Goal: Task Accomplishment & Management: Complete application form

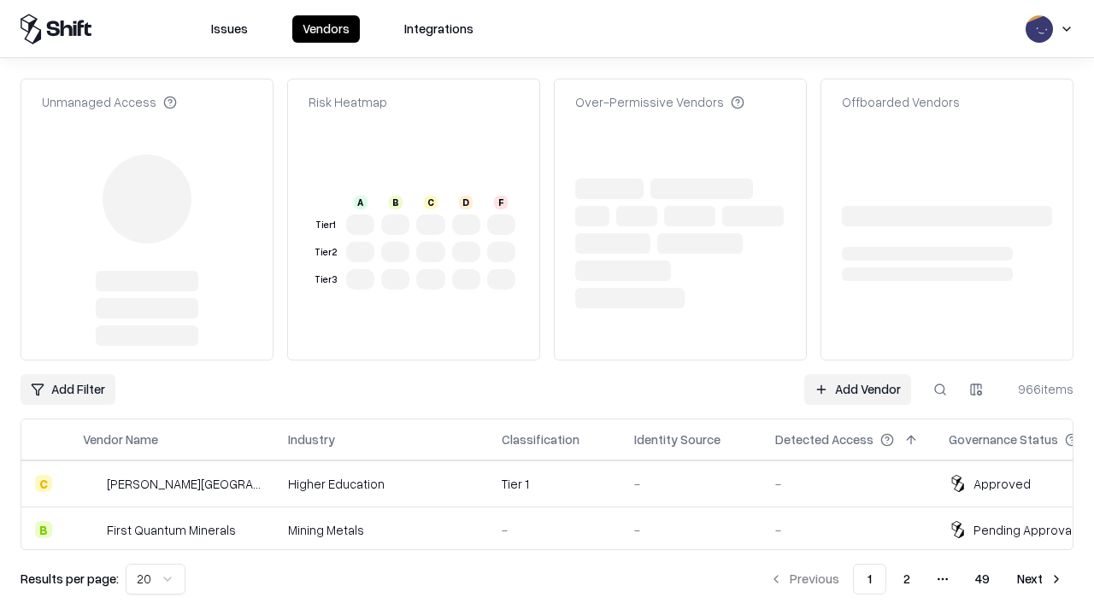
click at [857, 374] on link "Add Vendor" at bounding box center [857, 389] width 107 height 31
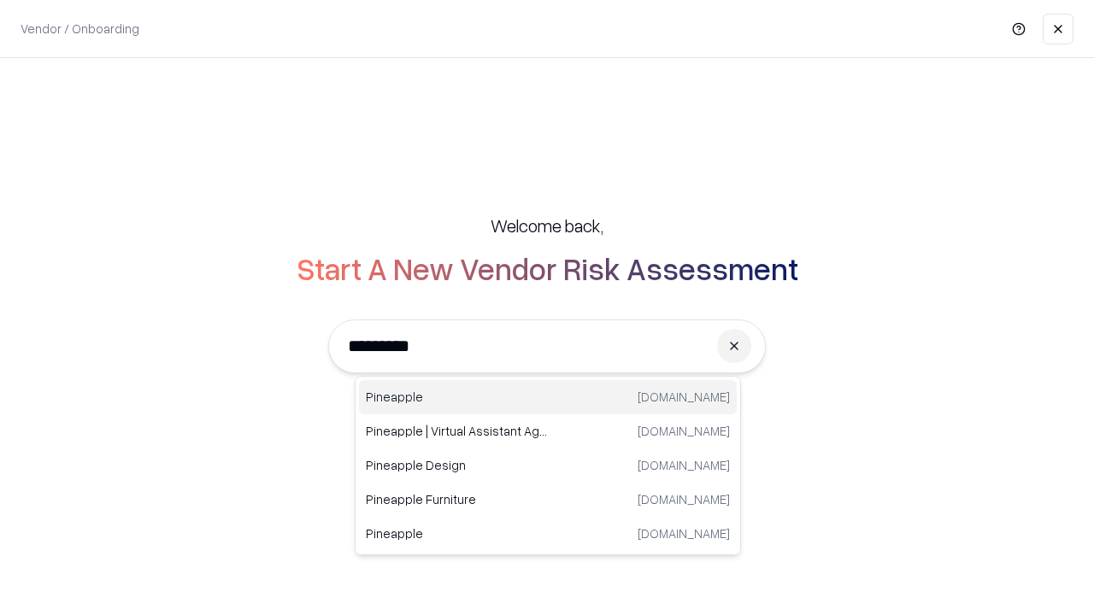
click at [548, 397] on div "Pineapple [DOMAIN_NAME]" at bounding box center [548, 397] width 378 height 34
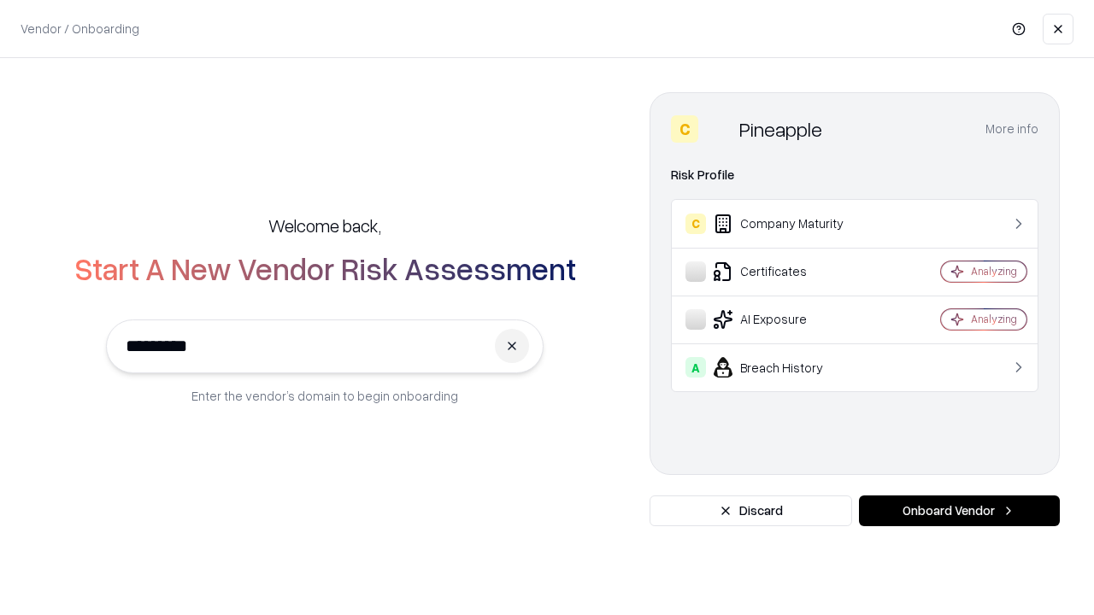
type input "*********"
click at [959, 511] on button "Onboard Vendor" at bounding box center [959, 511] width 201 height 31
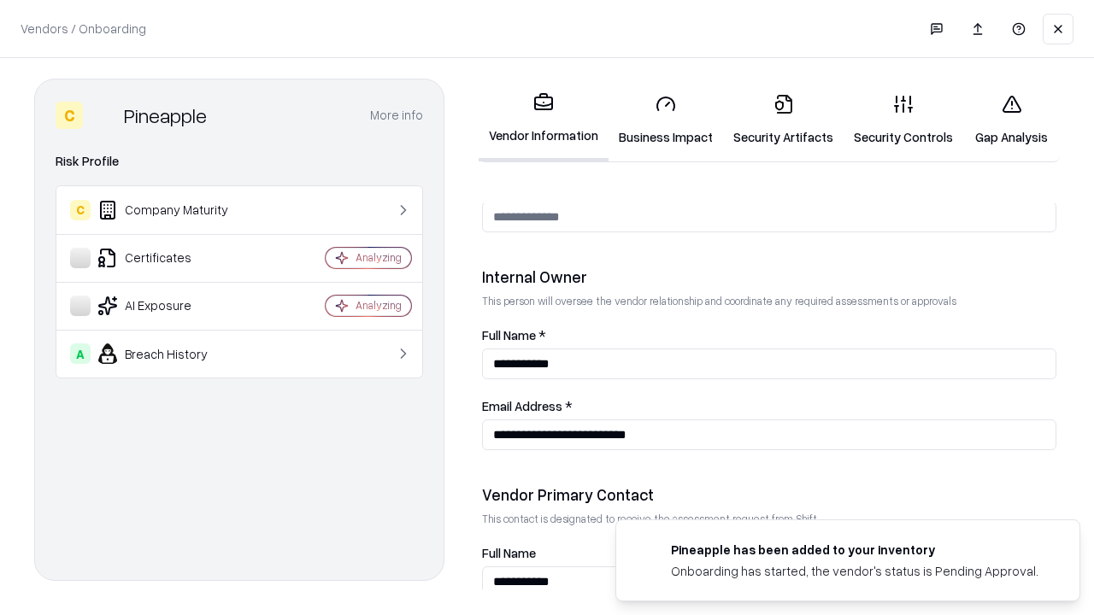
scroll to position [886, 0]
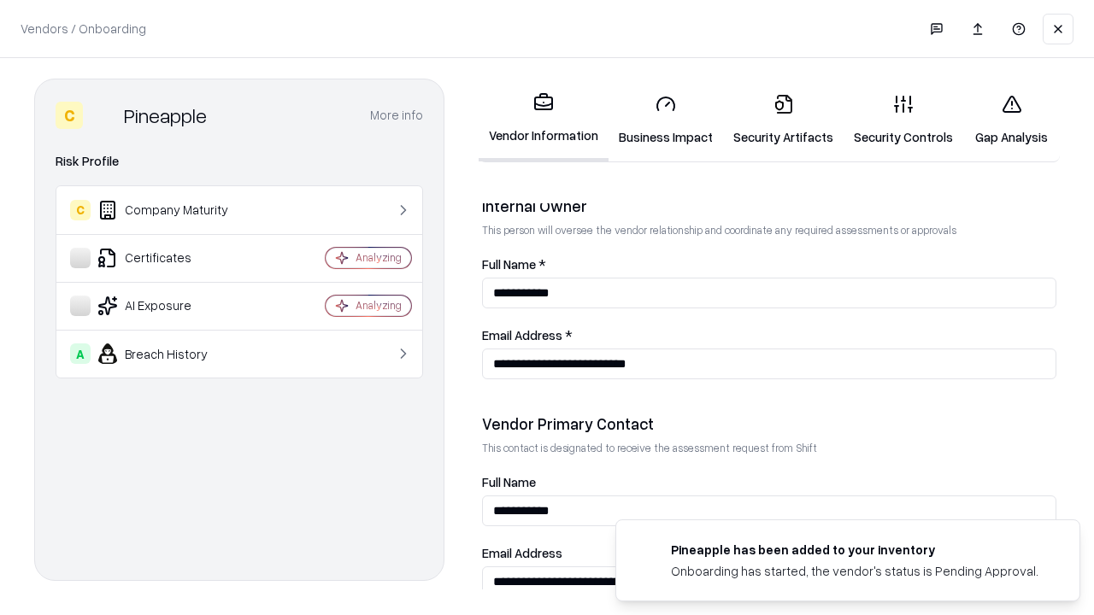
click at [666, 120] on link "Business Impact" at bounding box center [666, 119] width 115 height 79
click at [783, 119] on link "Security Artifacts" at bounding box center [783, 119] width 121 height 79
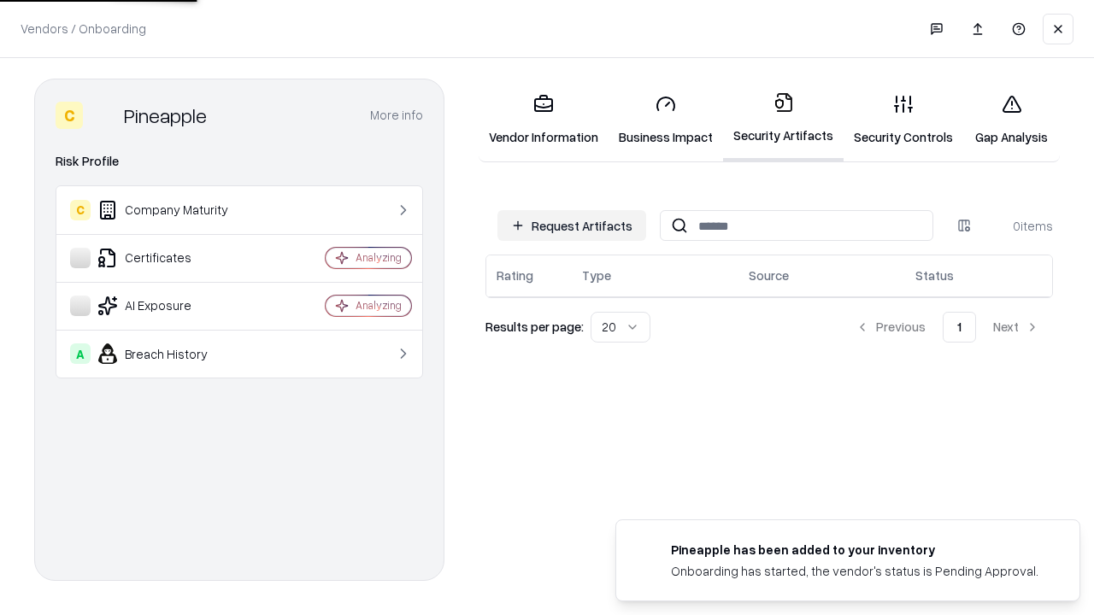
click at [572, 226] on button "Request Artifacts" at bounding box center [571, 225] width 149 height 31
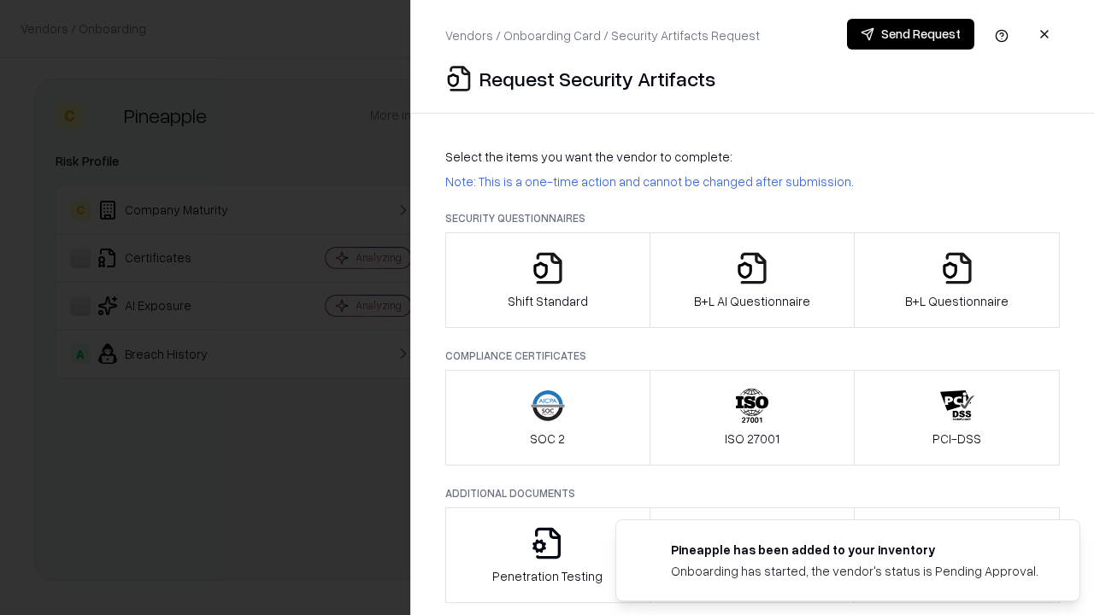
click at [547, 280] on icon "button" at bounding box center [548, 268] width 34 height 34
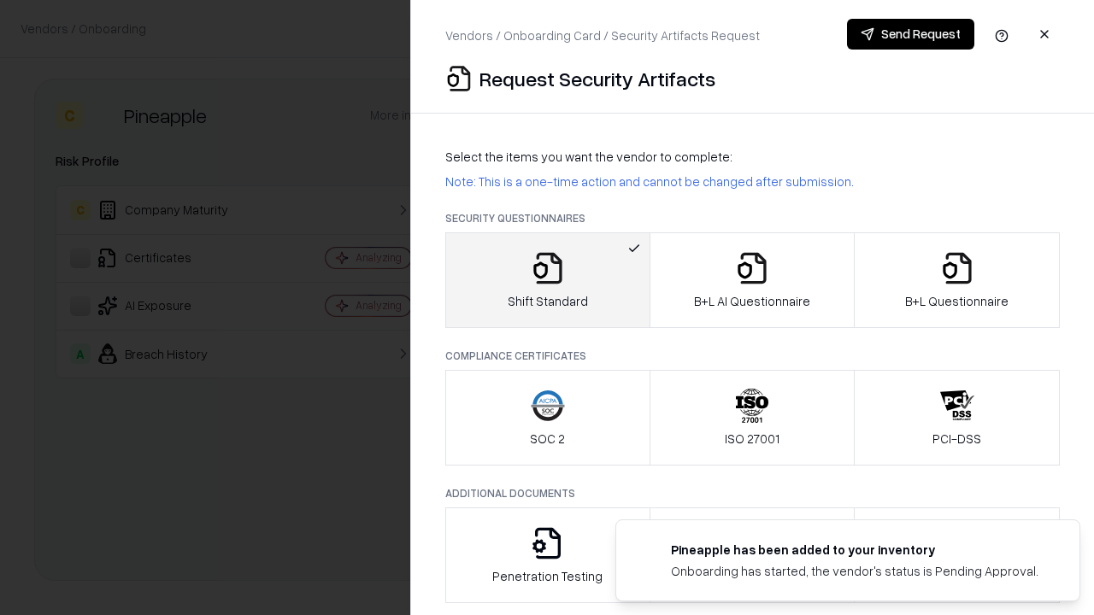
click at [910, 34] on button "Send Request" at bounding box center [910, 34] width 127 height 31
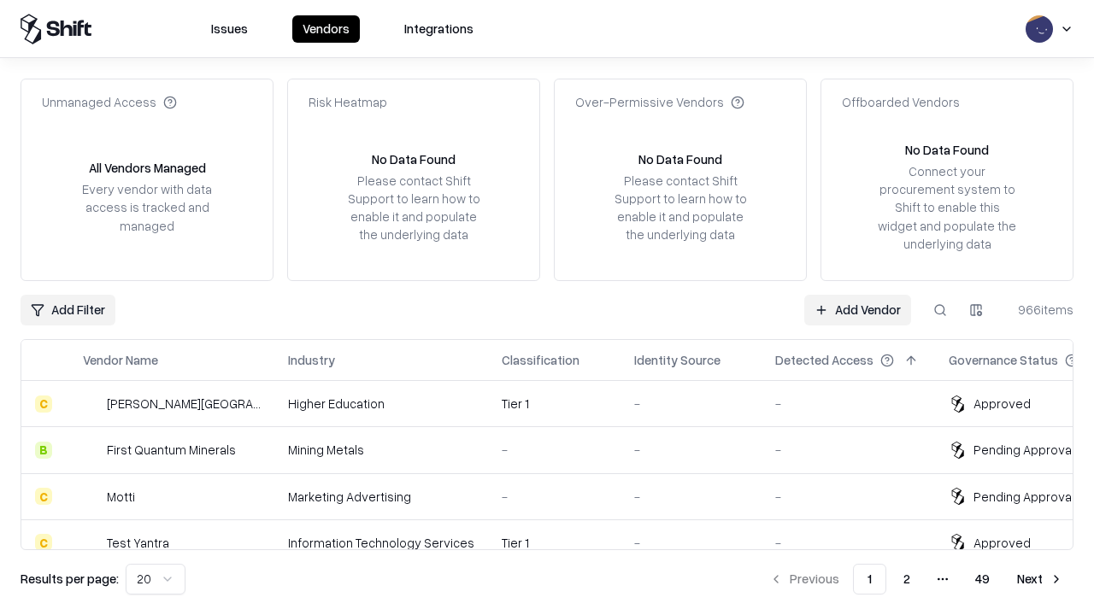
click at [940, 309] on button at bounding box center [940, 310] width 31 height 31
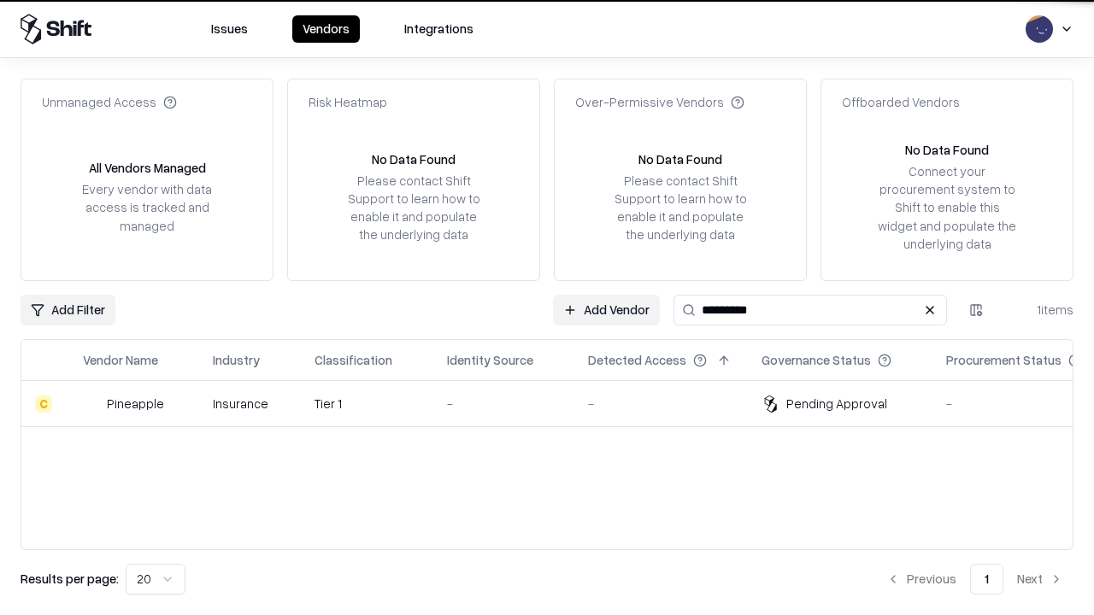
type input "*********"
click at [557, 403] on div "-" at bounding box center [504, 404] width 114 height 18
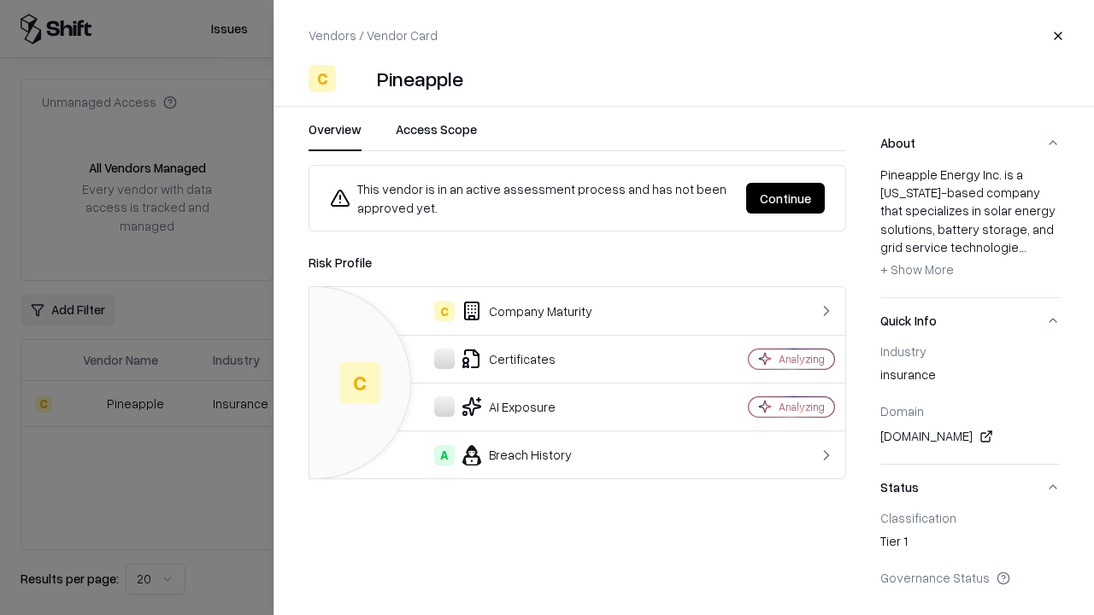
click at [786, 198] on button "Continue" at bounding box center [785, 198] width 79 height 31
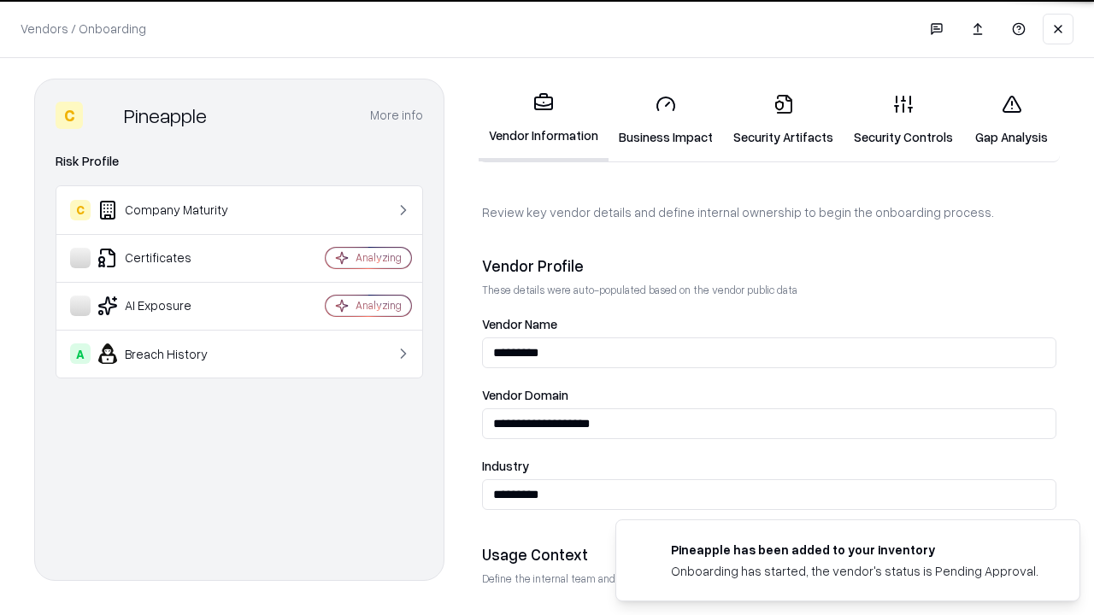
click at [783, 120] on link "Security Artifacts" at bounding box center [783, 119] width 121 height 79
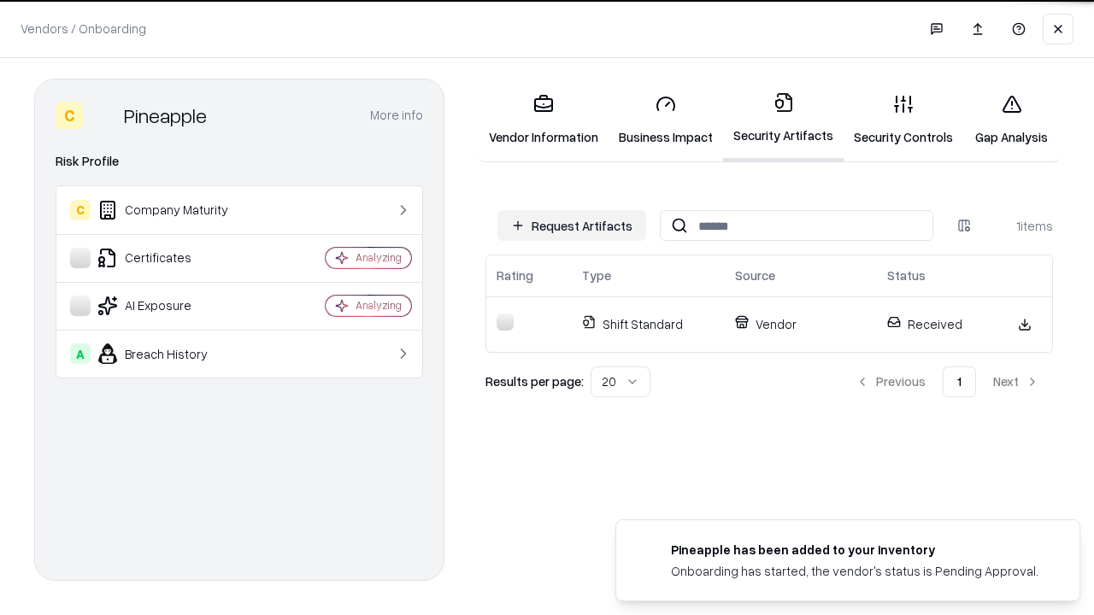
click at [904, 120] on link "Security Controls" at bounding box center [904, 119] width 120 height 79
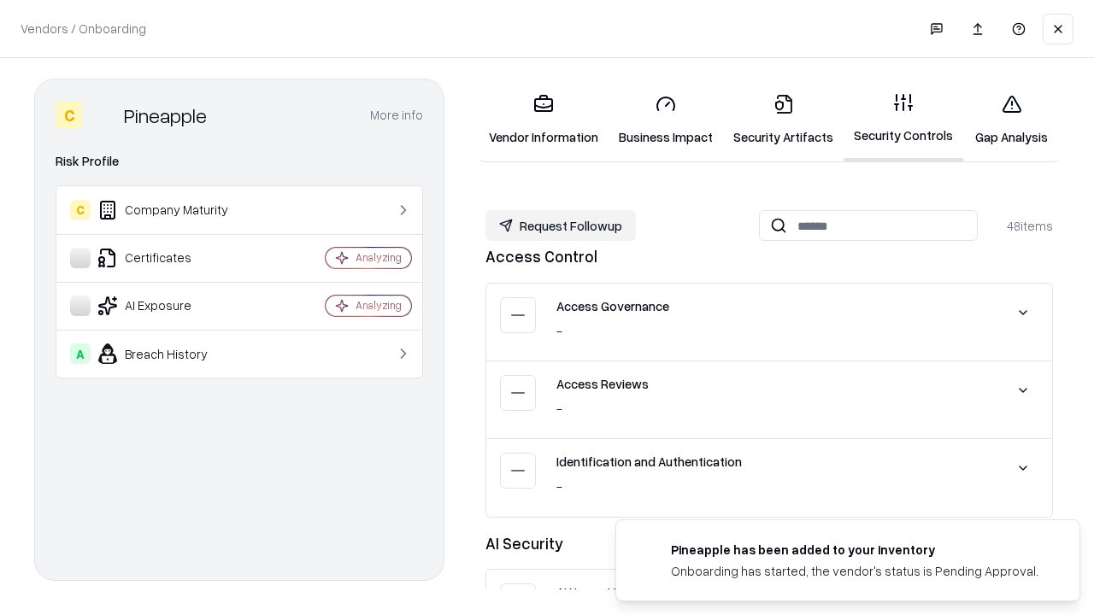
click at [561, 226] on button "Request Followup" at bounding box center [561, 225] width 150 height 31
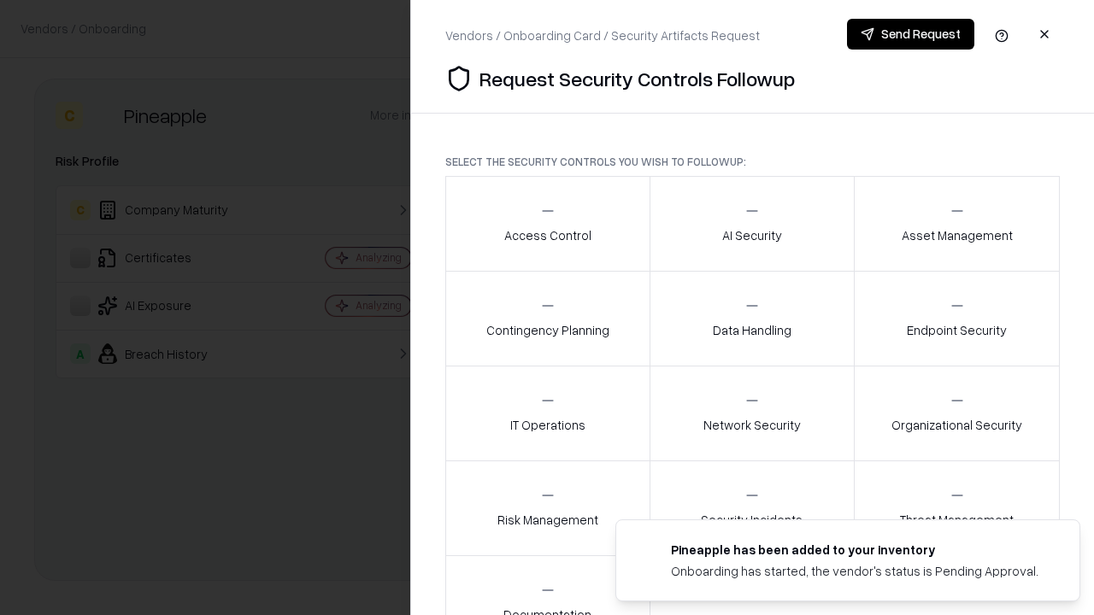
click at [547, 224] on div "Access Control" at bounding box center [547, 224] width 87 height 42
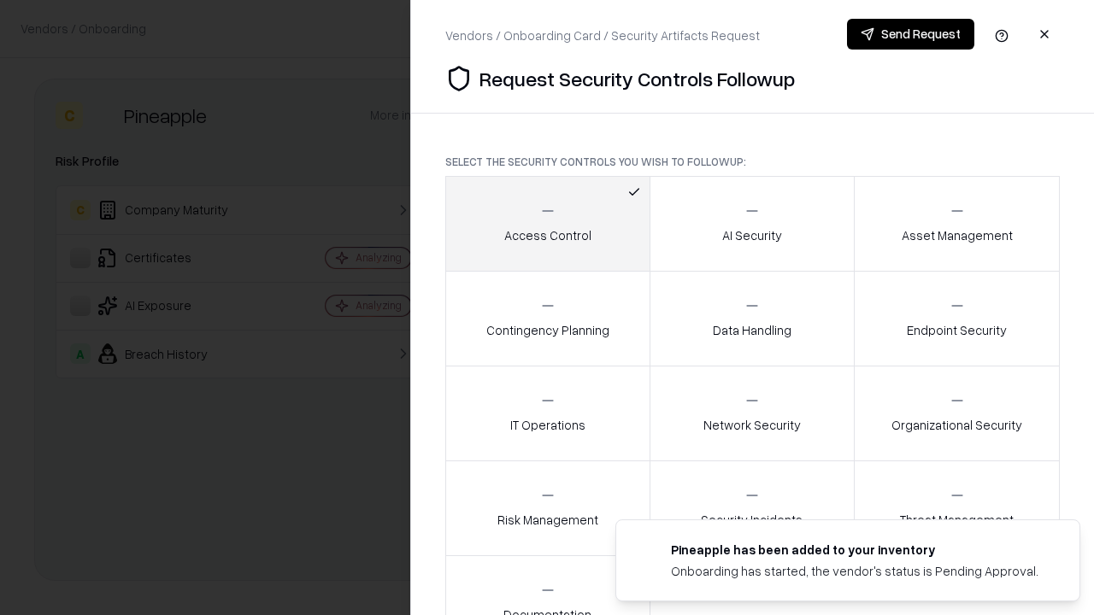
click at [910, 34] on button "Send Request" at bounding box center [910, 34] width 127 height 31
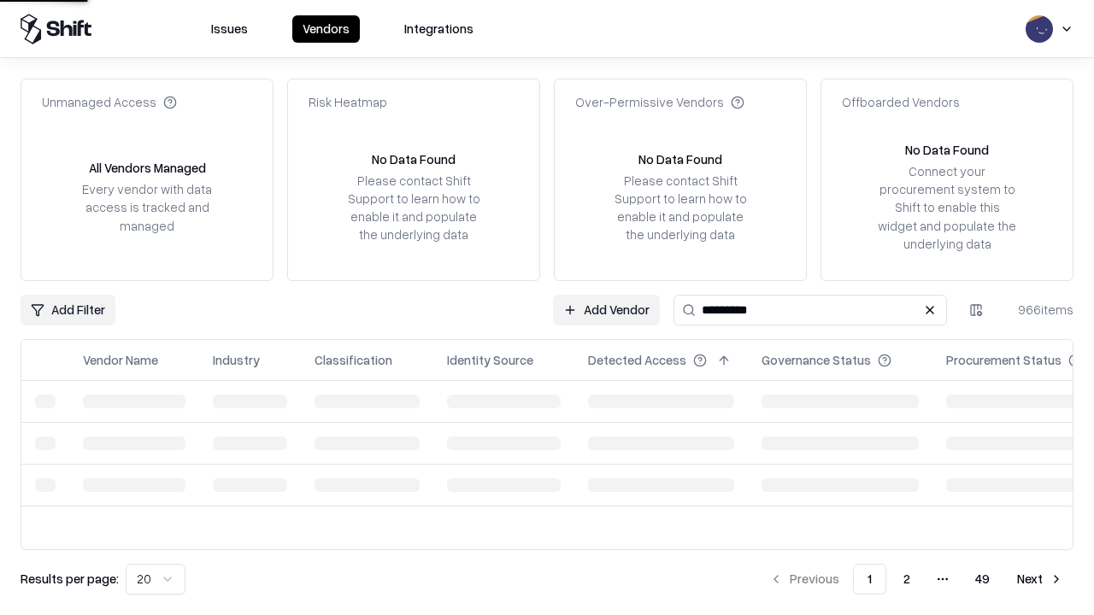
type input "*********"
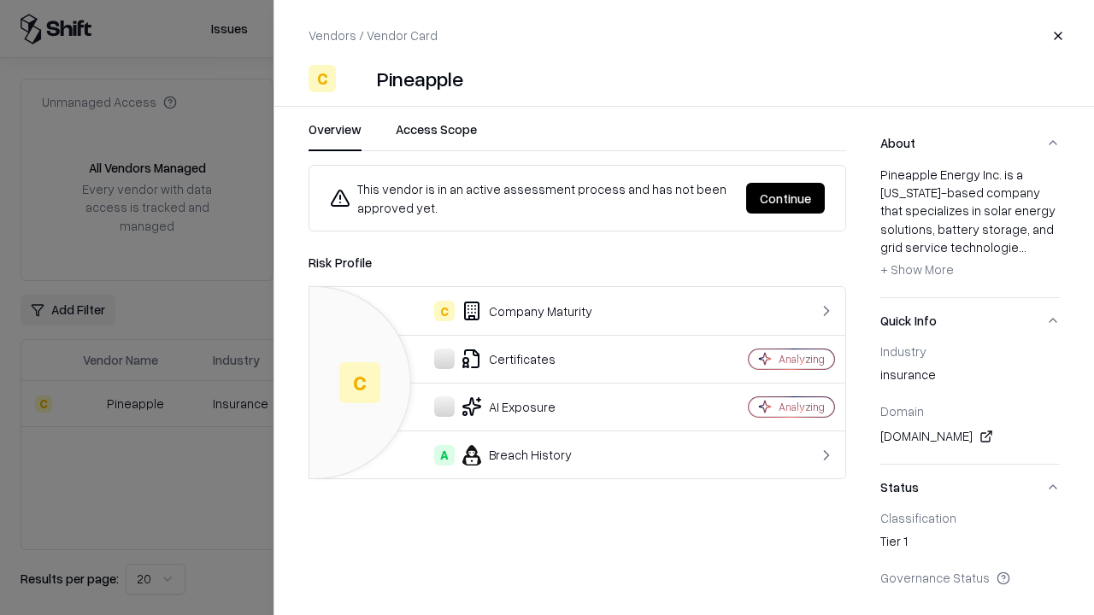
click at [786, 198] on button "Continue" at bounding box center [785, 198] width 79 height 31
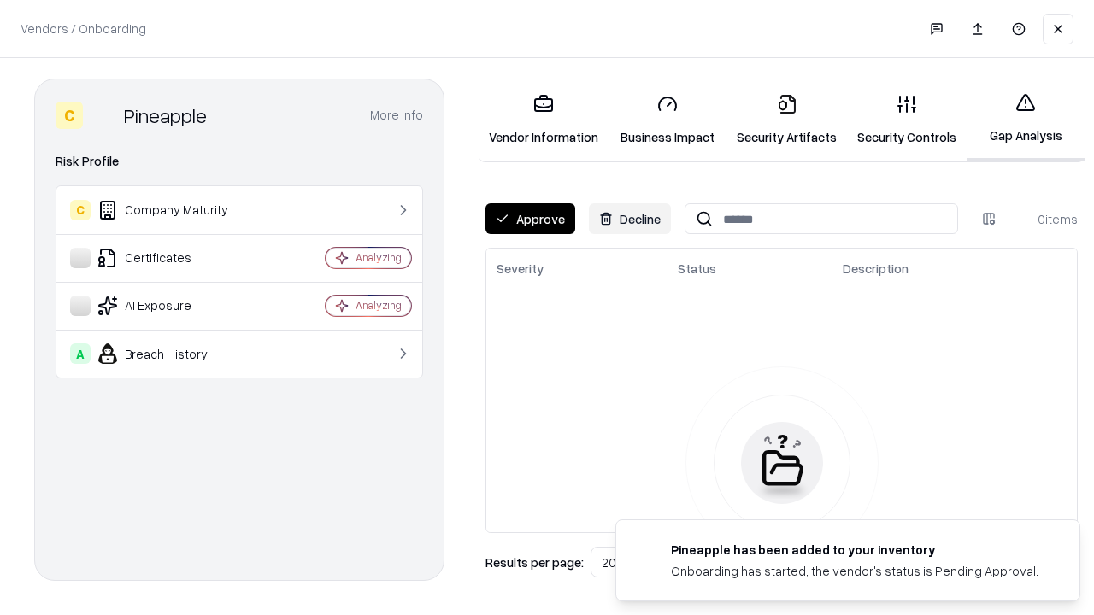
click at [530, 219] on button "Approve" at bounding box center [531, 218] width 90 height 31
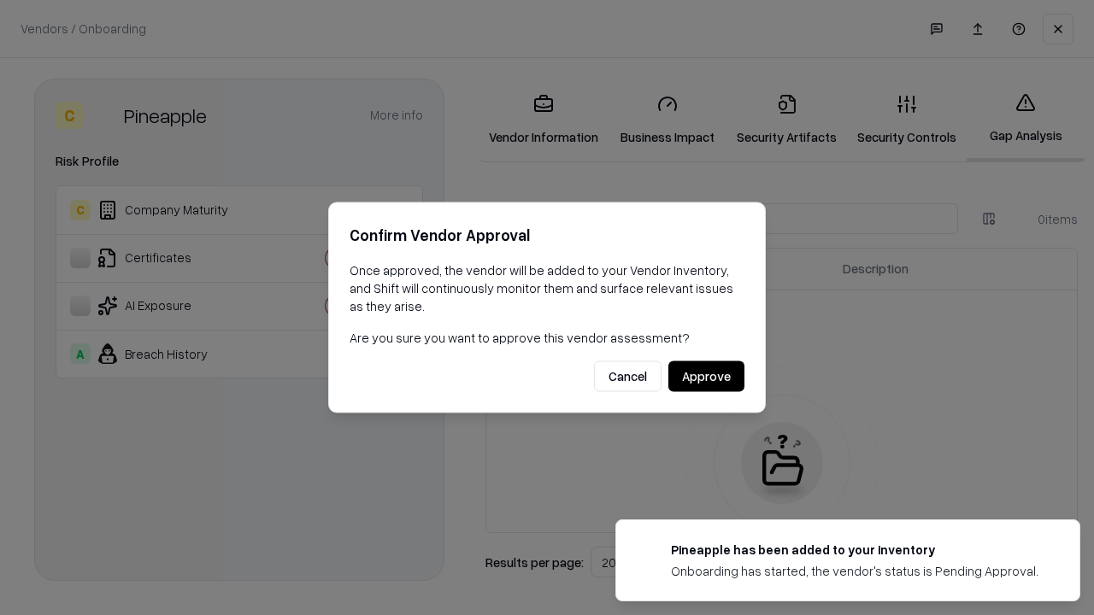
click at [706, 376] on button "Approve" at bounding box center [706, 377] width 76 height 31
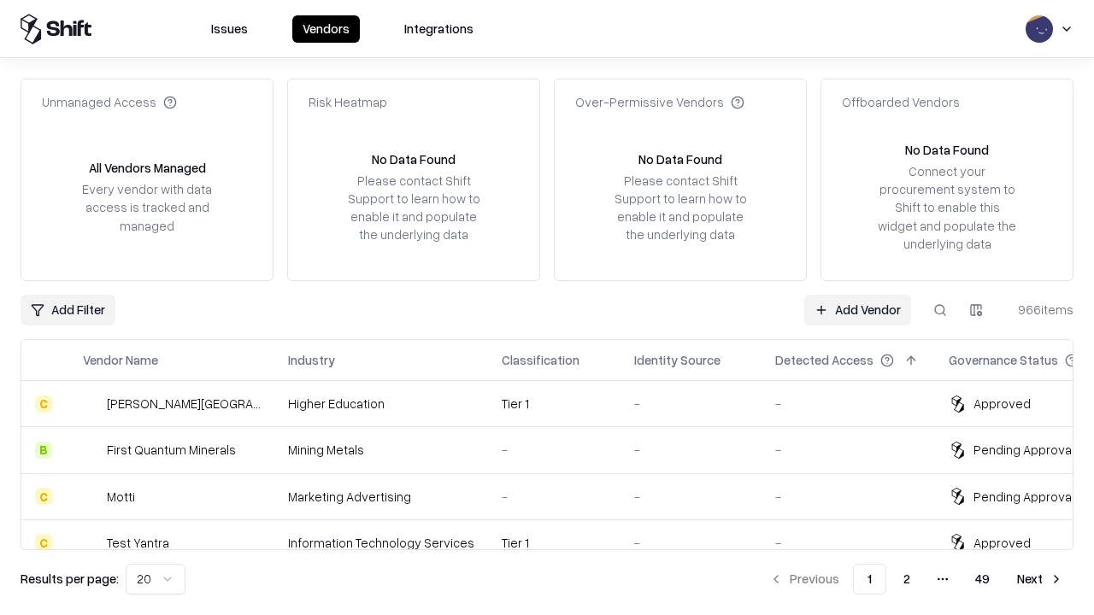
type input "*********"
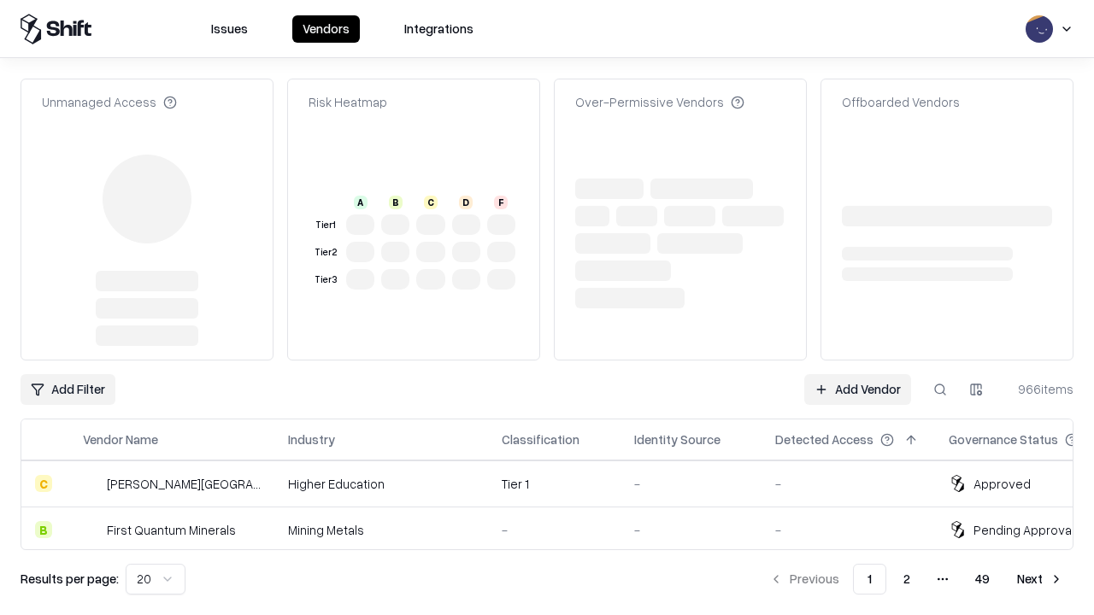
click at [857, 374] on link "Add Vendor" at bounding box center [857, 389] width 107 height 31
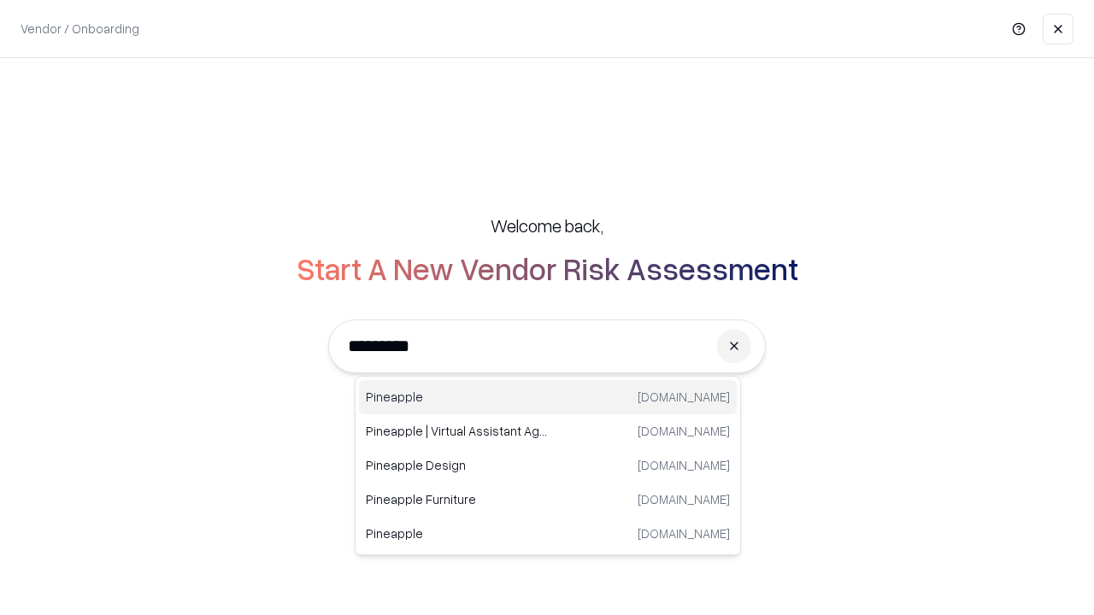
click at [548, 397] on div "Pineapple [DOMAIN_NAME]" at bounding box center [548, 397] width 378 height 34
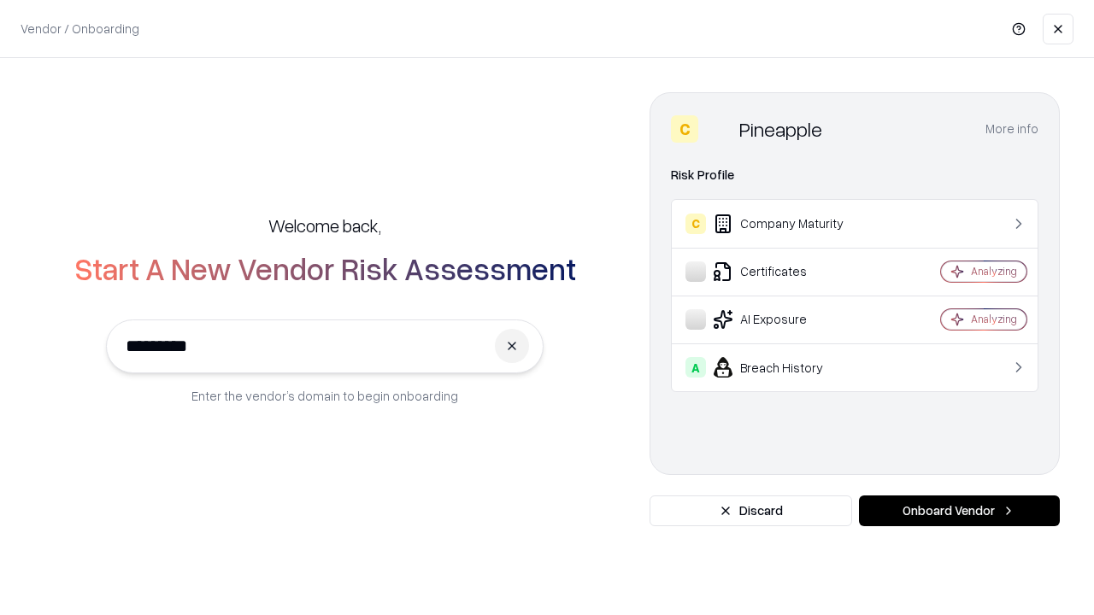
type input "*********"
click at [959, 511] on button "Onboard Vendor" at bounding box center [959, 511] width 201 height 31
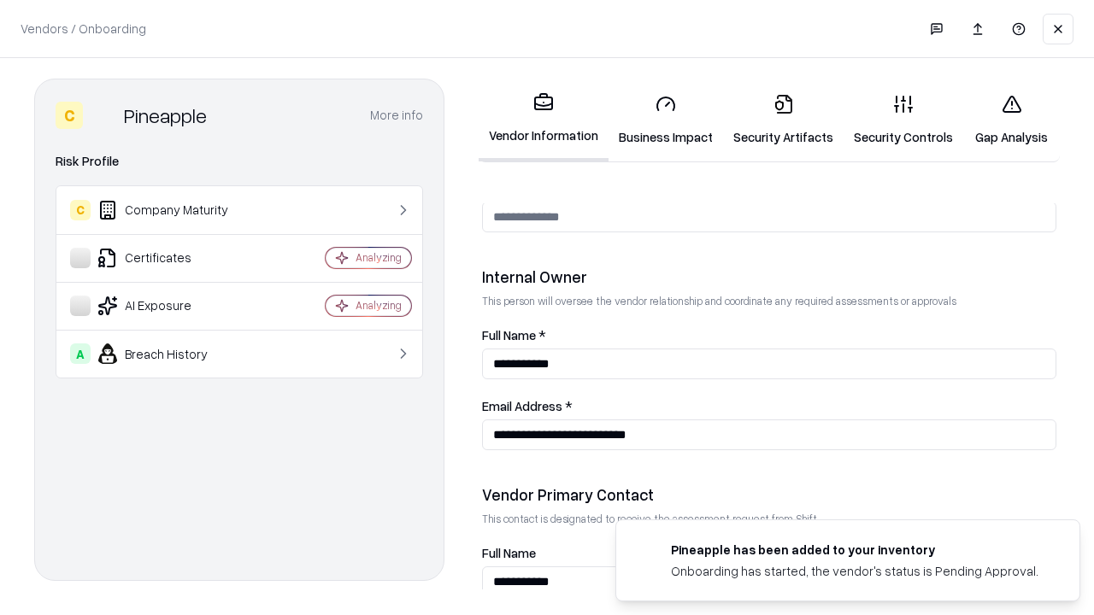
scroll to position [886, 0]
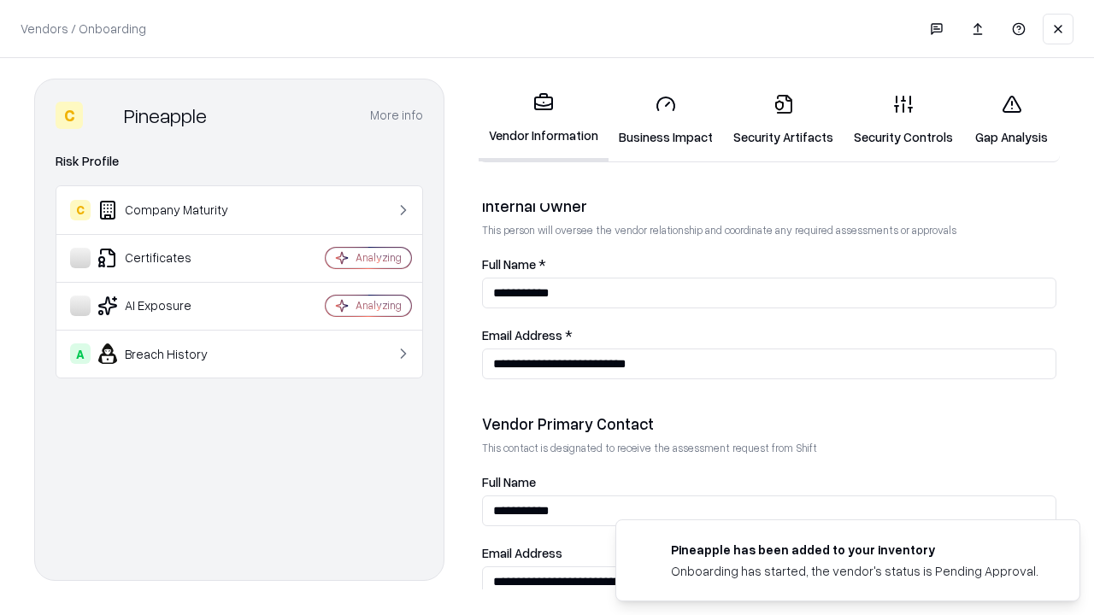
click at [1011, 120] on link "Gap Analysis" at bounding box center [1011, 119] width 97 height 79
